Goal: Transaction & Acquisition: Purchase product/service

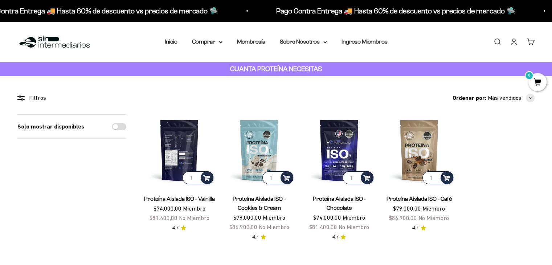
click at [177, 139] on img at bounding box center [179, 149] width 71 height 71
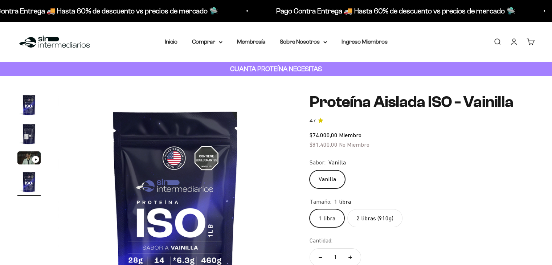
scroll to position [0, 728]
click at [30, 139] on img "Ir al artículo 2" at bounding box center [28, 133] width 23 height 23
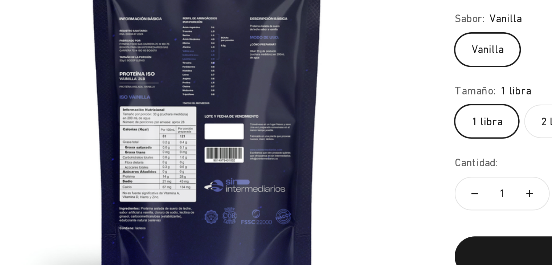
scroll to position [48, 0]
